Goal: Find specific page/section: Find specific page/section

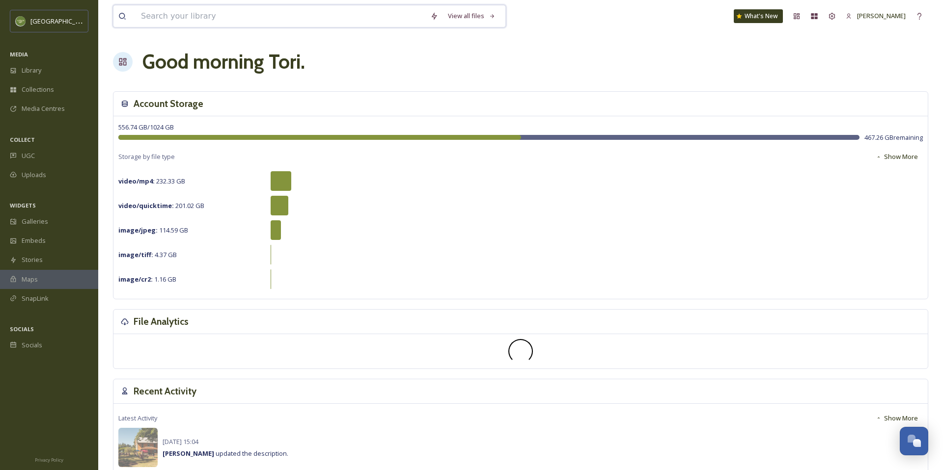
click at [234, 22] on input at bounding box center [280, 16] width 289 height 22
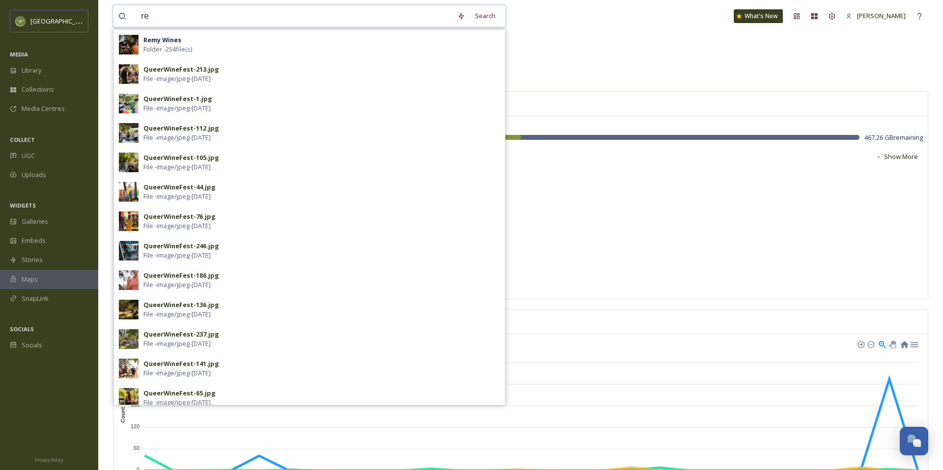
type input "r"
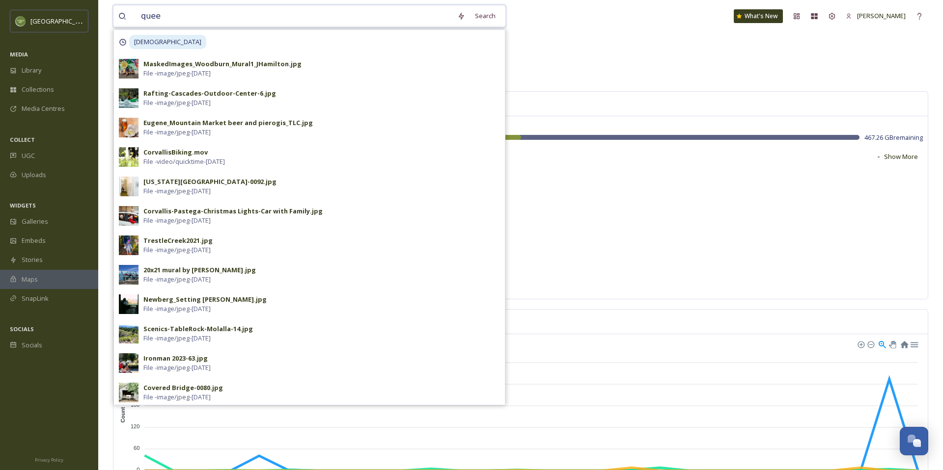
type input "[DEMOGRAPHIC_DATA]"
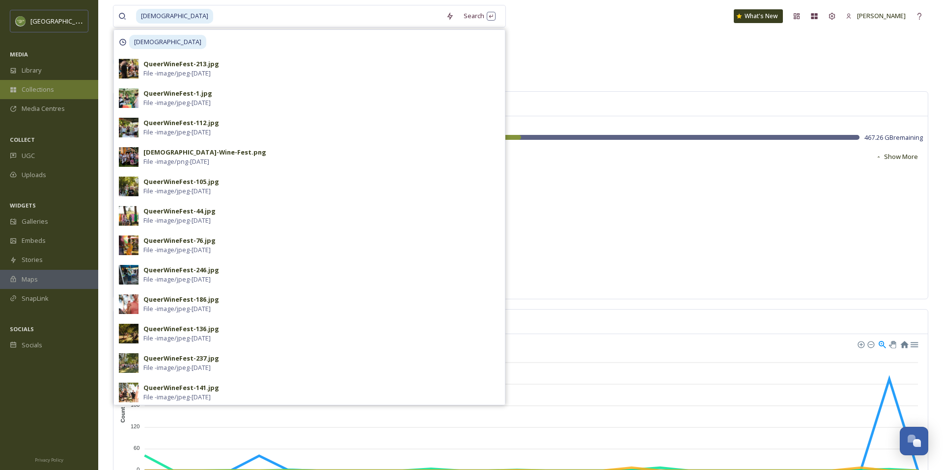
click at [28, 90] on span "Collections" at bounding box center [38, 89] width 32 height 9
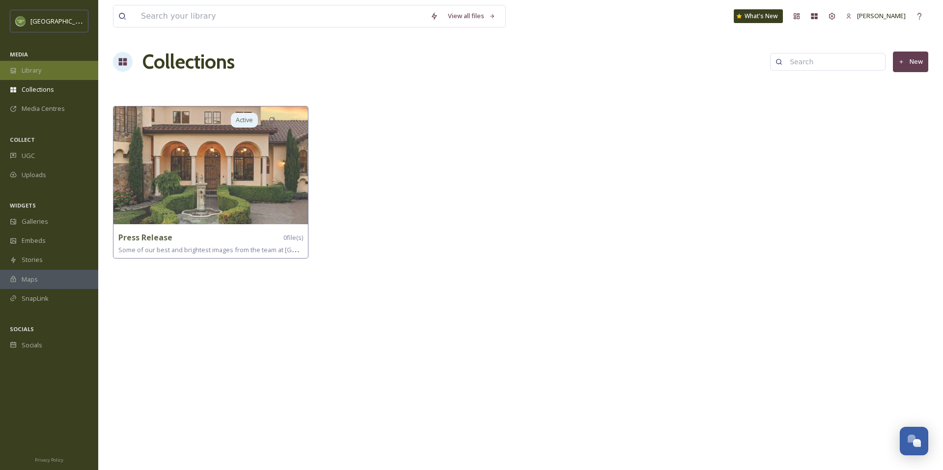
click at [32, 78] on div "Library" at bounding box center [49, 70] width 98 height 19
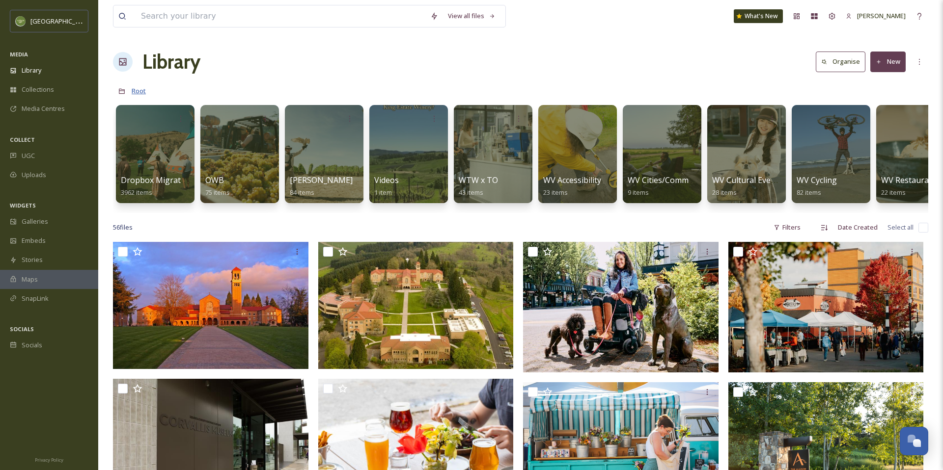
click at [134, 92] on span "Root" at bounding box center [139, 90] width 14 height 9
click at [162, 164] on div at bounding box center [155, 154] width 80 height 100
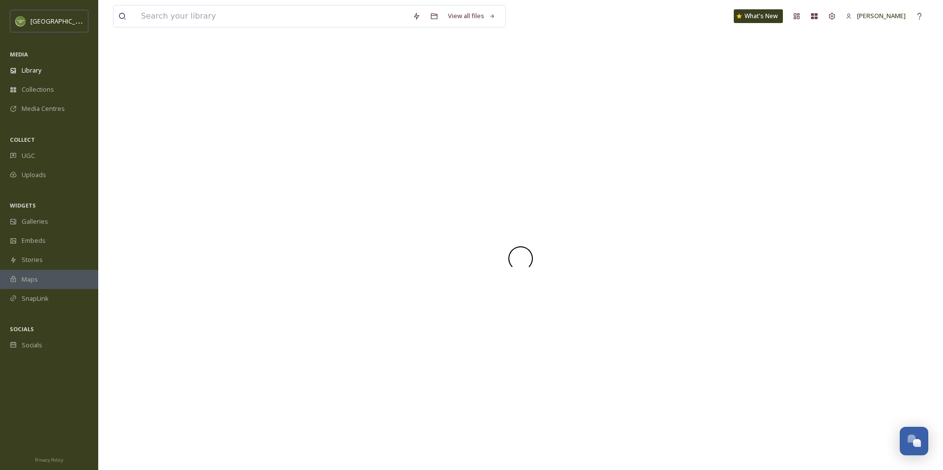
click at [162, 164] on div at bounding box center [520, 258] width 815 height 423
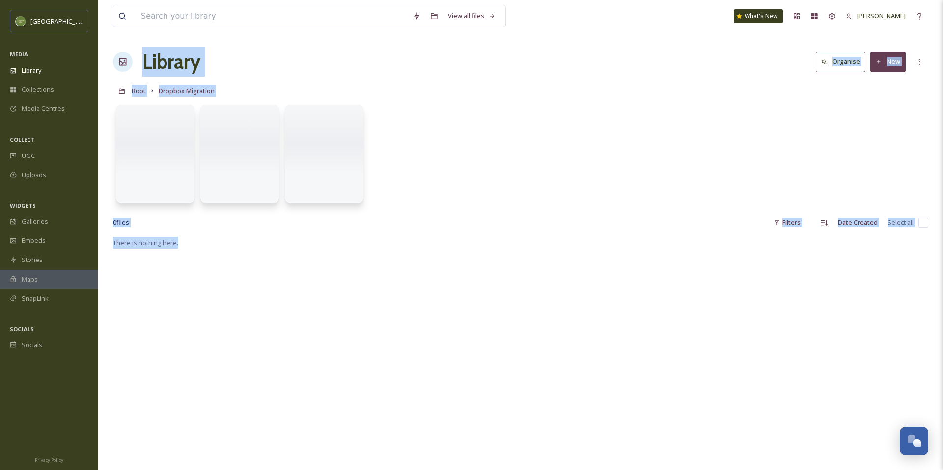
click at [518, 160] on div at bounding box center [520, 156] width 815 height 113
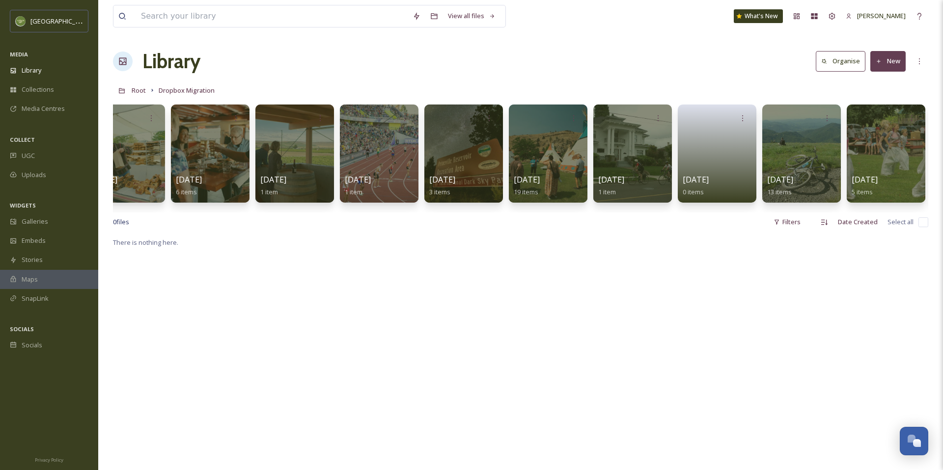
scroll to position [0, 6317]
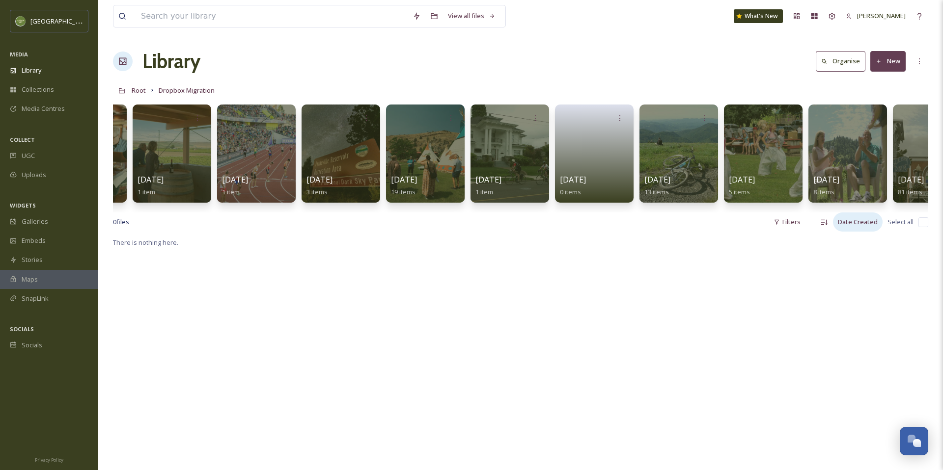
click at [859, 225] on div "Date Created" at bounding box center [858, 222] width 50 height 19
click at [854, 284] on div "Name" at bounding box center [856, 282] width 52 height 19
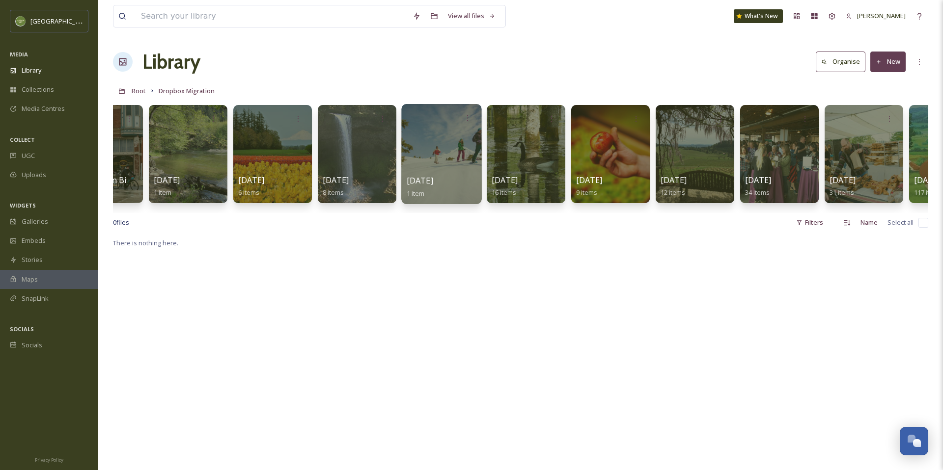
scroll to position [0, 47]
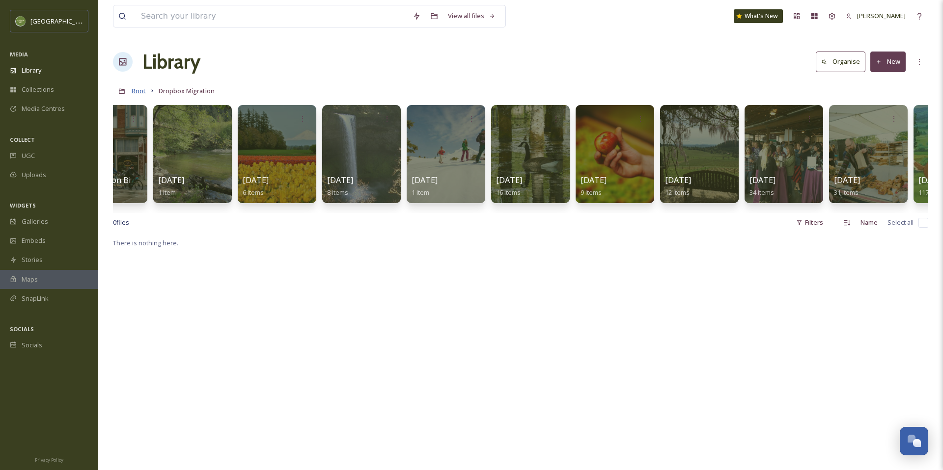
click at [142, 89] on span "Root" at bounding box center [139, 90] width 14 height 9
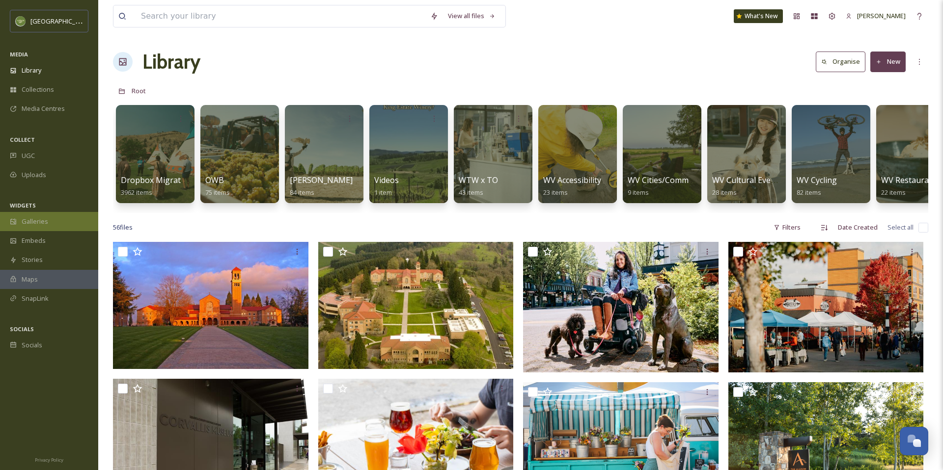
click at [77, 219] on div "Galleries" at bounding box center [49, 221] width 98 height 19
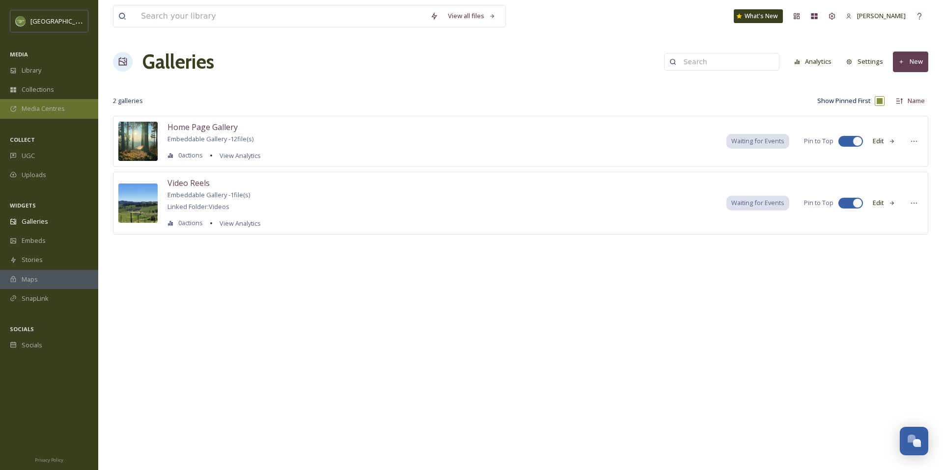
click at [40, 106] on span "Media Centres" at bounding box center [43, 108] width 43 height 9
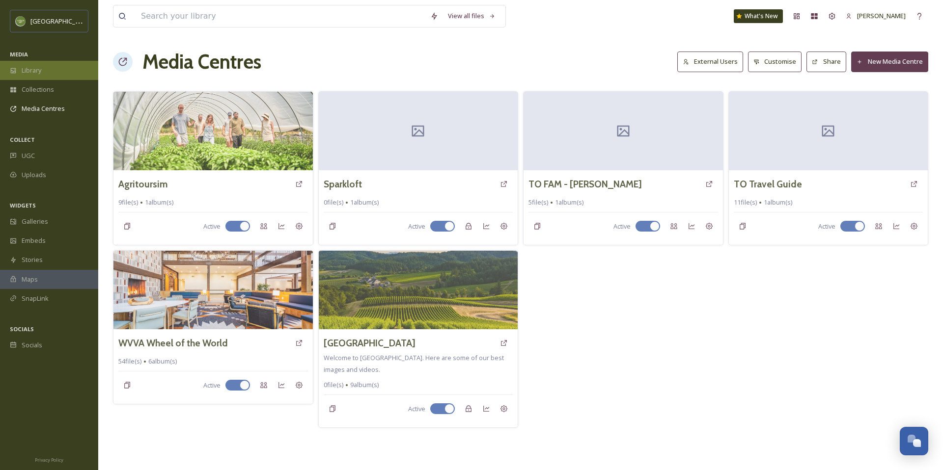
click at [49, 76] on div "Library" at bounding box center [49, 70] width 98 height 19
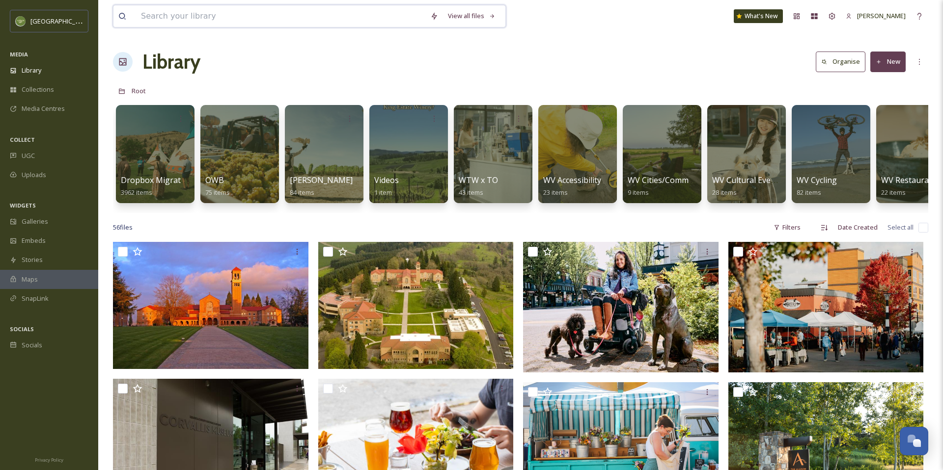
click at [168, 18] on input at bounding box center [280, 16] width 289 height 22
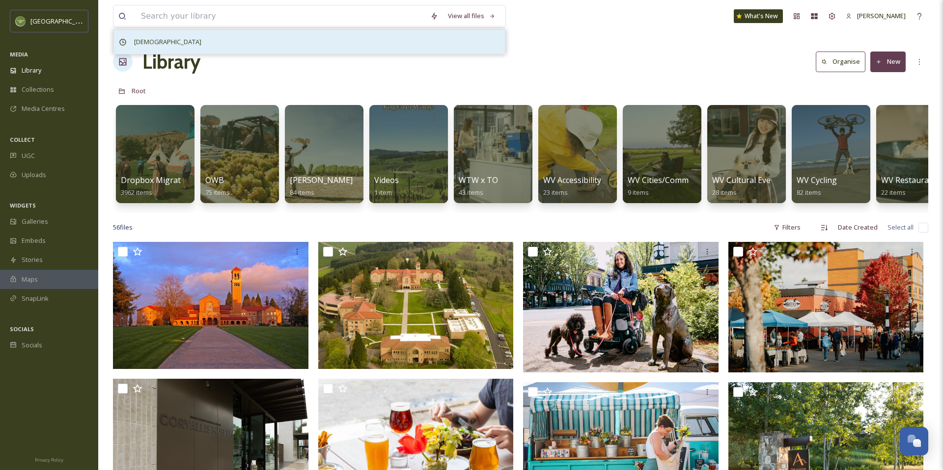
click at [137, 40] on span "[DEMOGRAPHIC_DATA]" at bounding box center [167, 42] width 77 height 14
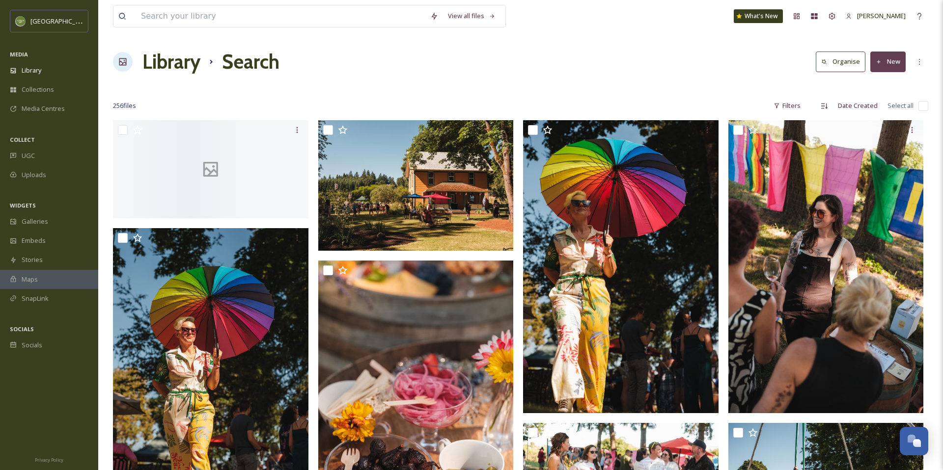
click at [125, 106] on span "256 file s" at bounding box center [124, 105] width 23 height 9
click at [468, 13] on div "View all files" at bounding box center [471, 15] width 57 height 19
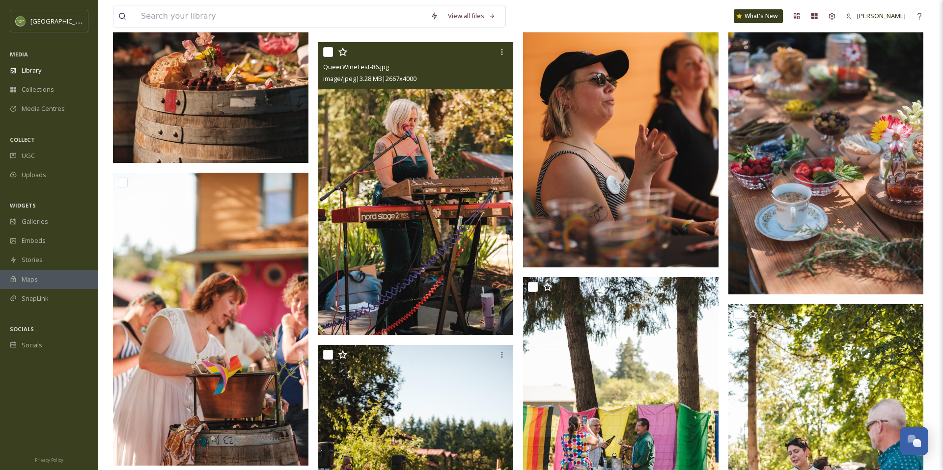
scroll to position [4527, 0]
